Goal: Task Accomplishment & Management: Use online tool/utility

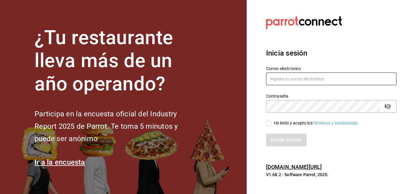
type input "[PERSON_NAME][EMAIL_ADDRESS][PERSON_NAME][DOMAIN_NAME]"
click at [289, 76] on input "[PERSON_NAME][EMAIL_ADDRESS][PERSON_NAME][DOMAIN_NAME]" at bounding box center [331, 79] width 130 height 13
click at [249, 52] on section "Datos incorrectos. Verifica que tu Correo o Contraseña estén bien escritos. Ini…" at bounding box center [328, 97] width 164 height 194
click at [267, 124] on input "He leído y acepto los Términos y condiciones." at bounding box center [268, 123] width 5 height 5
checkbox input "true"
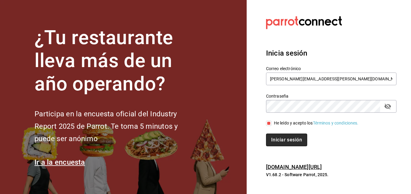
click at [277, 137] on button "Iniciar sesión" at bounding box center [286, 140] width 41 height 13
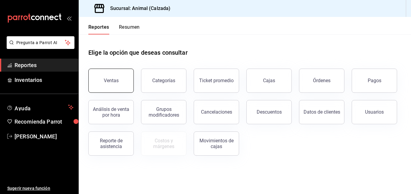
click at [98, 70] on button "Ventas" at bounding box center [110, 81] width 45 height 24
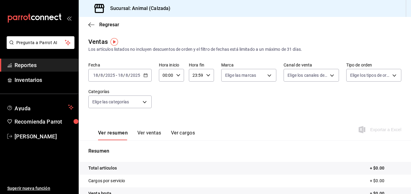
click at [179, 76] on icon "button" at bounding box center [178, 75] width 4 height 4
click at [162, 116] on button "02" at bounding box center [165, 120] width 10 height 12
type input "02:00"
click at [165, 108] on button "04" at bounding box center [165, 112] width 10 height 12
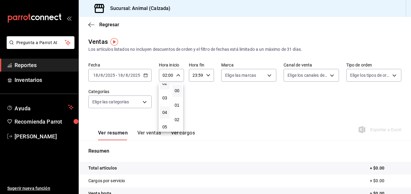
type input "04:00"
click at [176, 91] on span "00" at bounding box center [177, 90] width 3 height 5
click at [206, 74] on div at bounding box center [205, 97] width 411 height 194
click at [206, 74] on icon "button" at bounding box center [208, 75] width 4 height 4
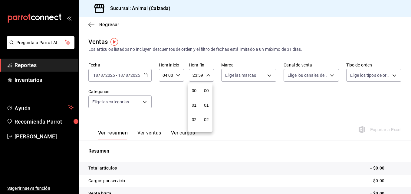
scroll to position [822, 0]
click at [206, 74] on div at bounding box center [205, 97] width 411 height 194
click at [206, 74] on icon "button" at bounding box center [208, 75] width 4 height 4
click at [193, 109] on span "22" at bounding box center [194, 110] width 3 height 5
type input "22:59"
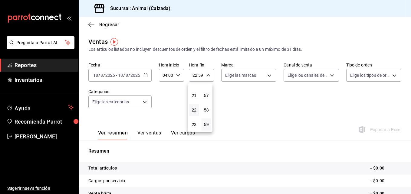
click at [188, 109] on div "22" at bounding box center [194, 110] width 12 height 15
click at [203, 74] on div at bounding box center [205, 97] width 411 height 194
click at [206, 74] on icon "button" at bounding box center [208, 75] width 4 height 4
click at [194, 126] on span "23" at bounding box center [194, 124] width 3 height 5
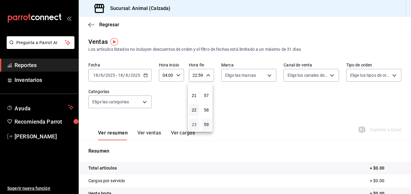
type input "23:59"
click at [195, 96] on span "21" at bounding box center [194, 95] width 3 height 5
click at [192, 75] on div at bounding box center [205, 97] width 411 height 194
click at [193, 75] on input "21:59" at bounding box center [196, 75] width 15 height 12
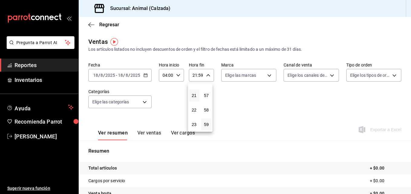
click at [193, 76] on div at bounding box center [205, 97] width 411 height 194
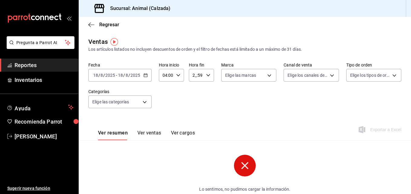
click at [208, 76] on icon "button" at bounding box center [208, 75] width 4 height 4
click at [193, 119] on span "02" at bounding box center [194, 119] width 3 height 5
type input "02:59"
drag, startPoint x: 195, startPoint y: 106, endPoint x: 195, endPoint y: 90, distance: 15.7
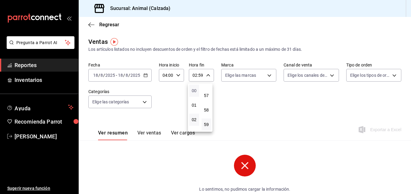
click at [195, 90] on div "00 01 02 03 04 05 06 07 08 09 10 11 12 13 14 15 16 17 18 19 20 21 22 23" at bounding box center [194, 107] width 12 height 48
click at [193, 125] on span "04" at bounding box center [194, 124] width 3 height 5
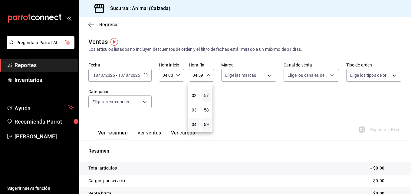
click at [205, 95] on span "57" at bounding box center [206, 95] width 3 height 5
type input "04:57"
click at [205, 91] on span "00" at bounding box center [206, 90] width 3 height 5
type input "04:00"
click at [248, 94] on div at bounding box center [205, 97] width 411 height 194
